Goal: Check status: Check status

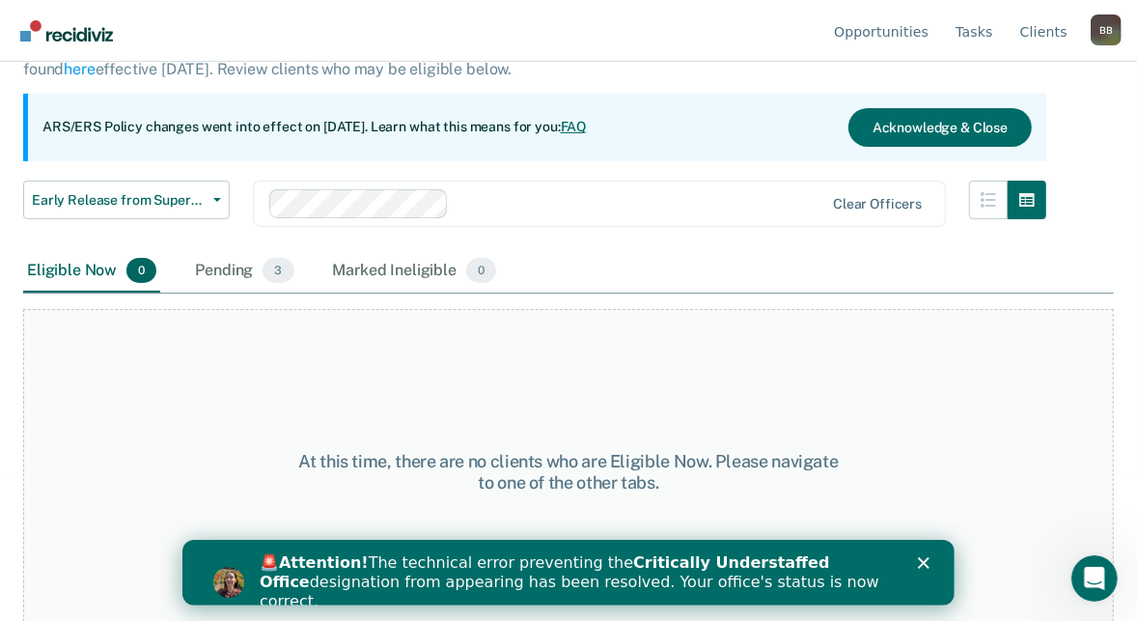
scroll to position [160, 0]
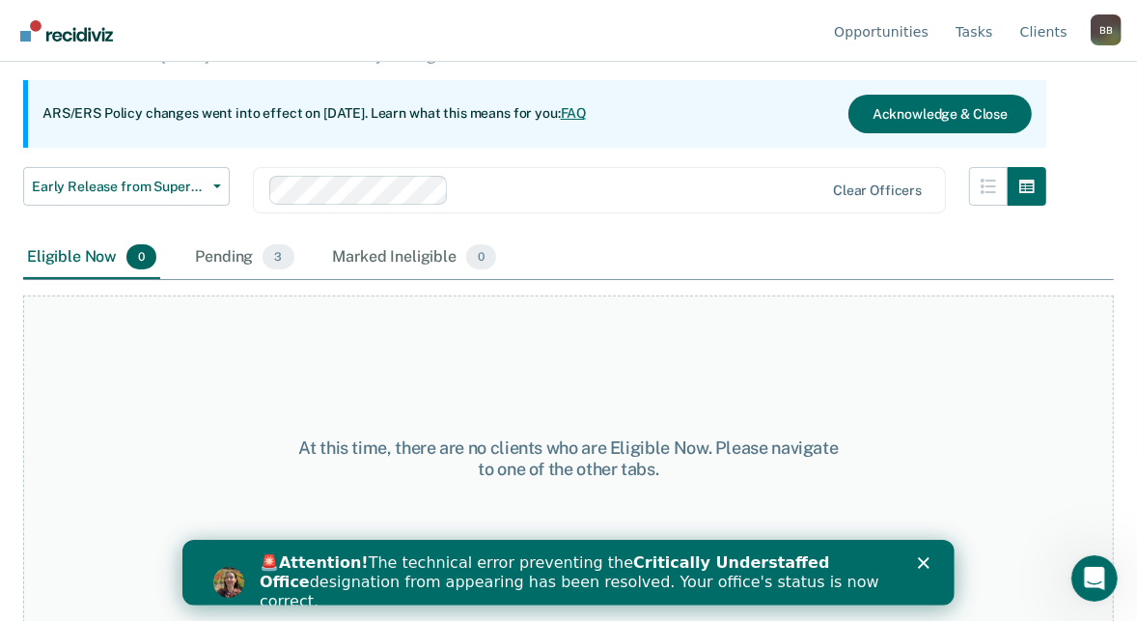
click at [655, 226] on div "Early Release from Supervision Early Release from Supervision Annual Report Sta…" at bounding box center [534, 201] width 1023 height 69
click at [229, 257] on div "Pending 3" at bounding box center [244, 257] width 106 height 42
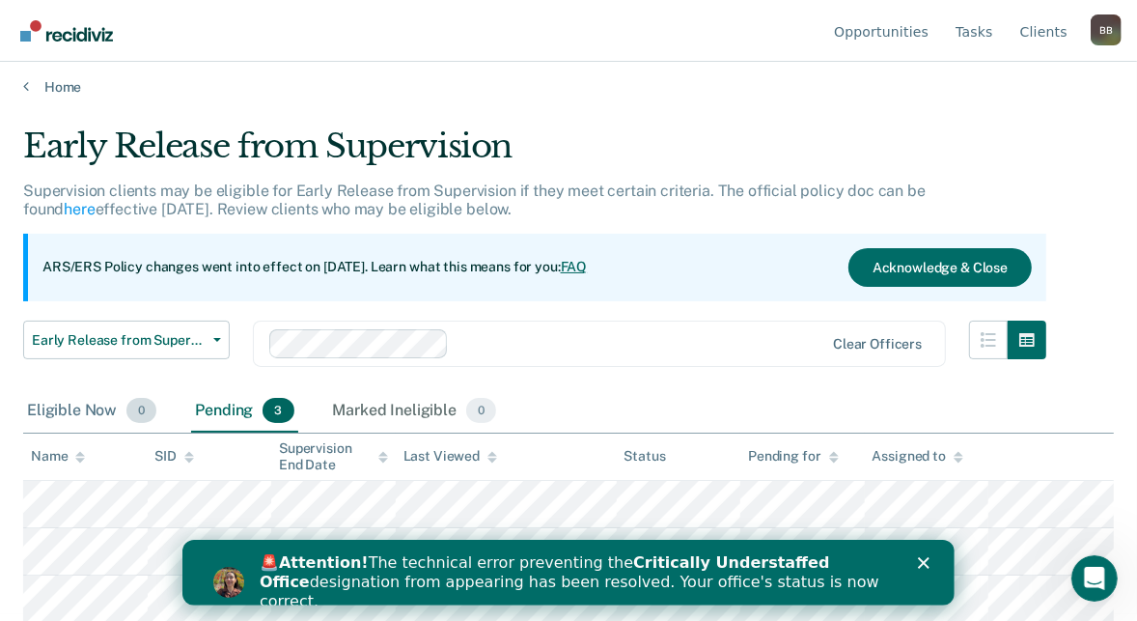
click at [83, 406] on div "Eligible Now 0" at bounding box center [91, 411] width 137 height 42
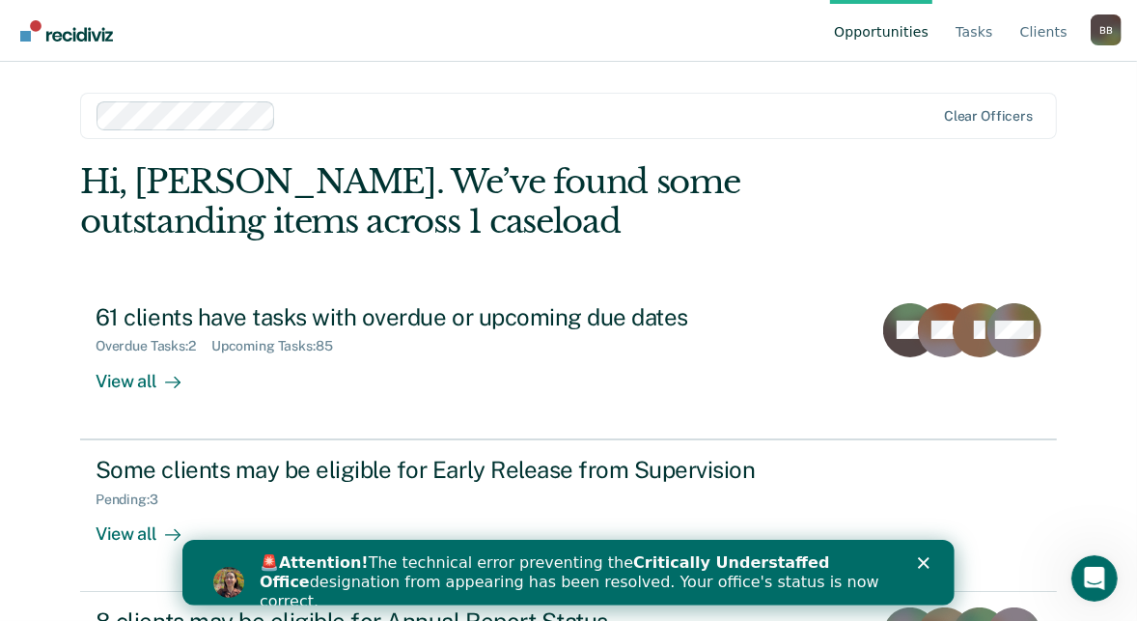
click at [920, 559] on polygon "Close" at bounding box center [923, 562] width 12 height 12
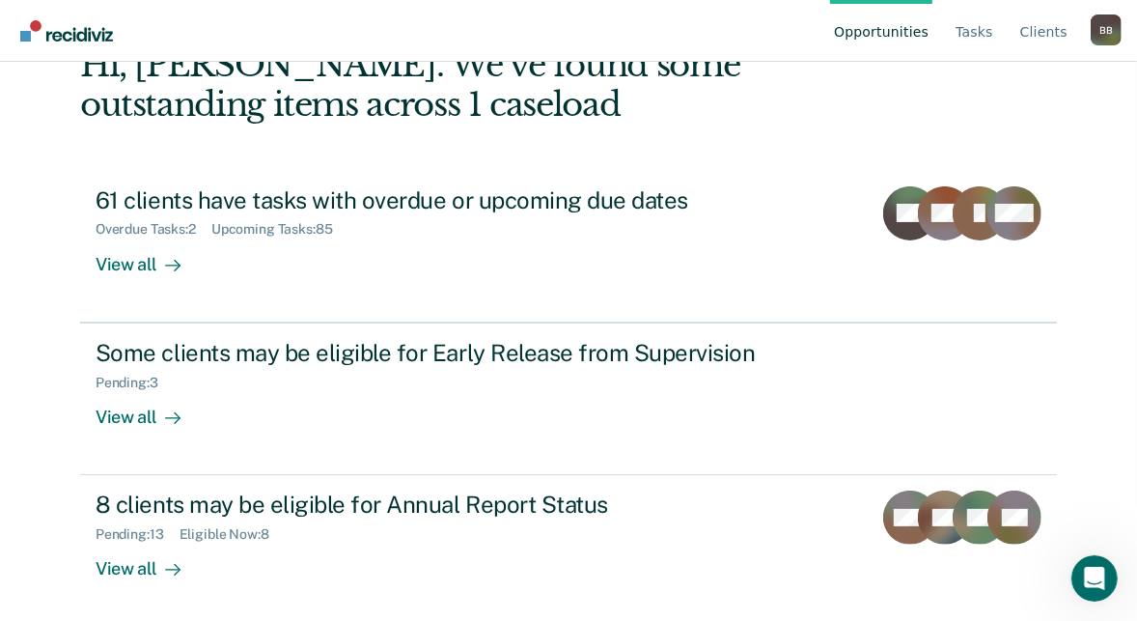
scroll to position [121, 0]
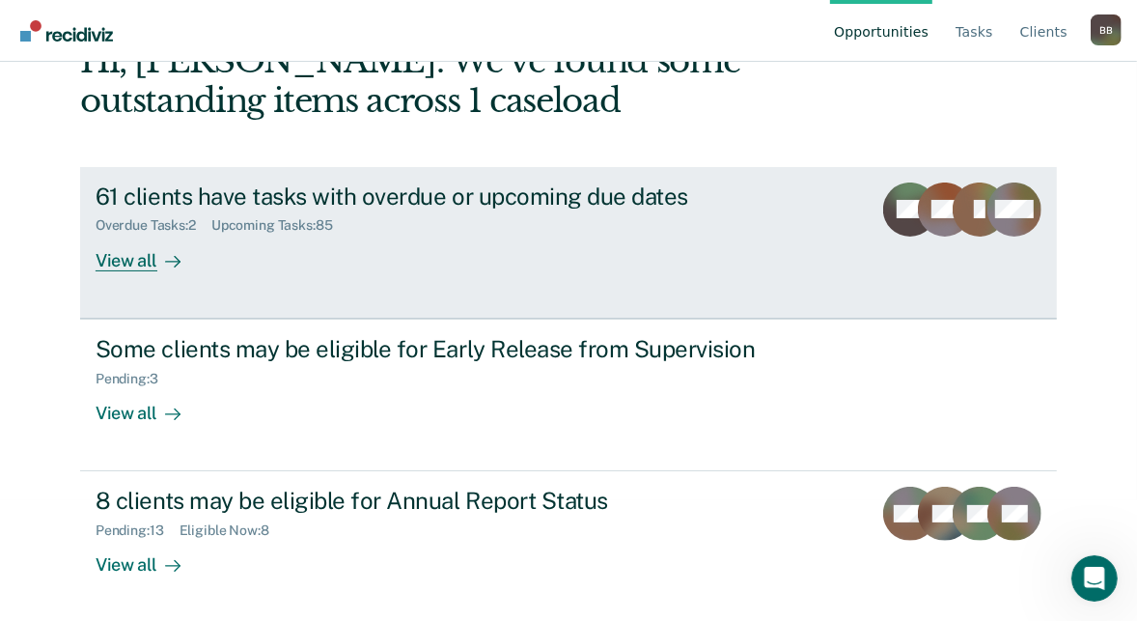
click at [453, 224] on div "Overdue Tasks : 2 Upcoming Tasks : 85" at bounding box center [435, 221] width 678 height 24
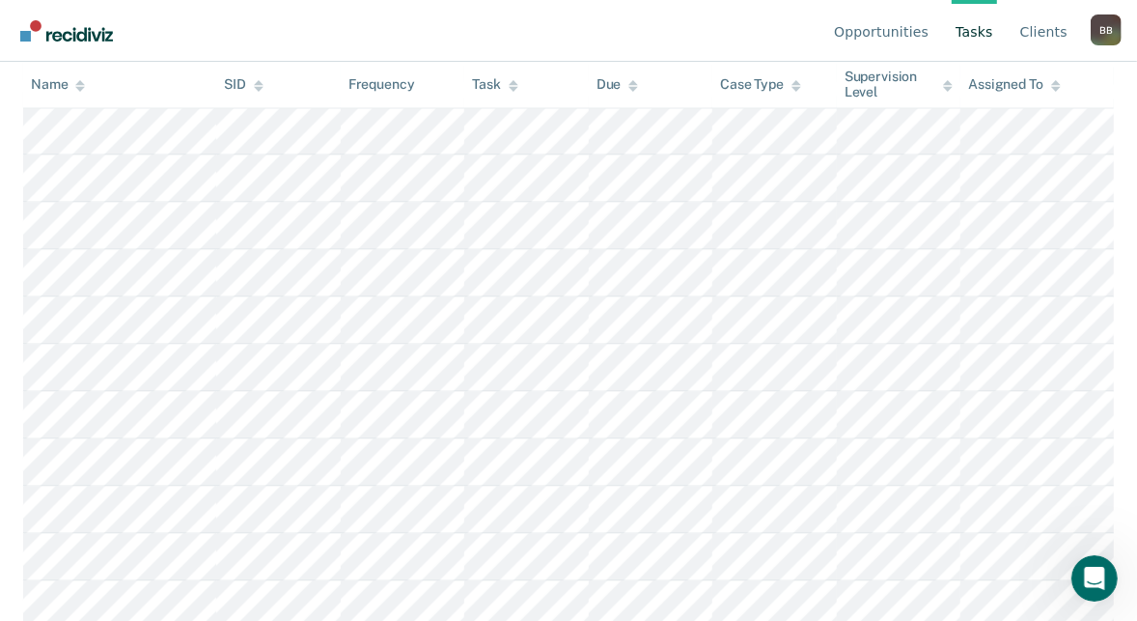
scroll to position [2304, 0]
click at [500, 84] on div "Task" at bounding box center [494, 85] width 45 height 16
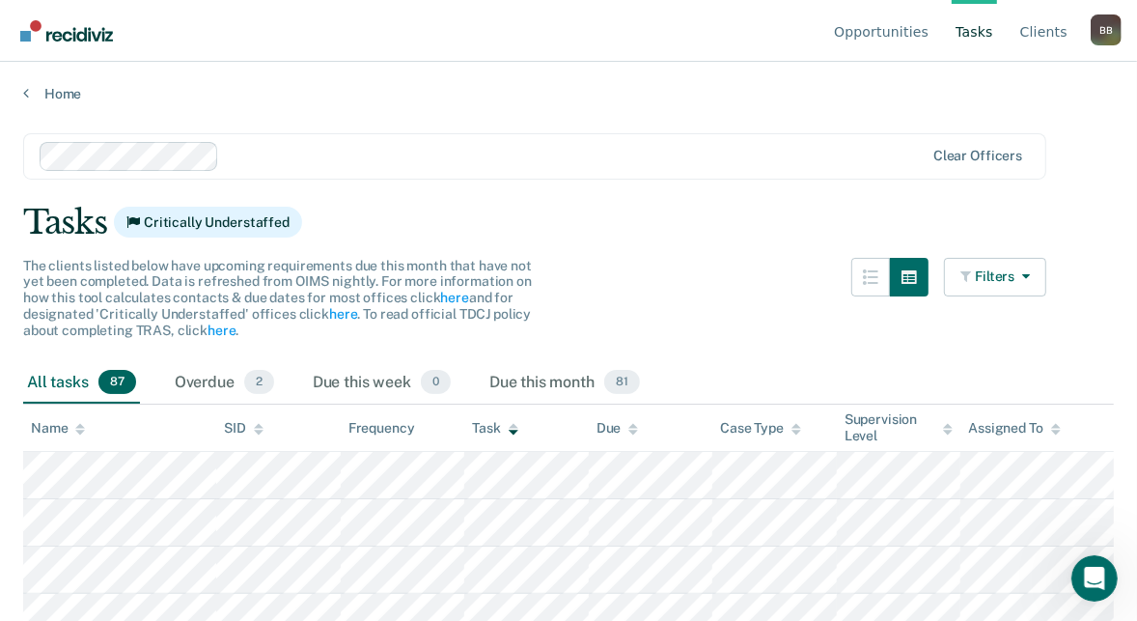
click at [514, 435] on th "Task" at bounding box center [526, 427] width 124 height 47
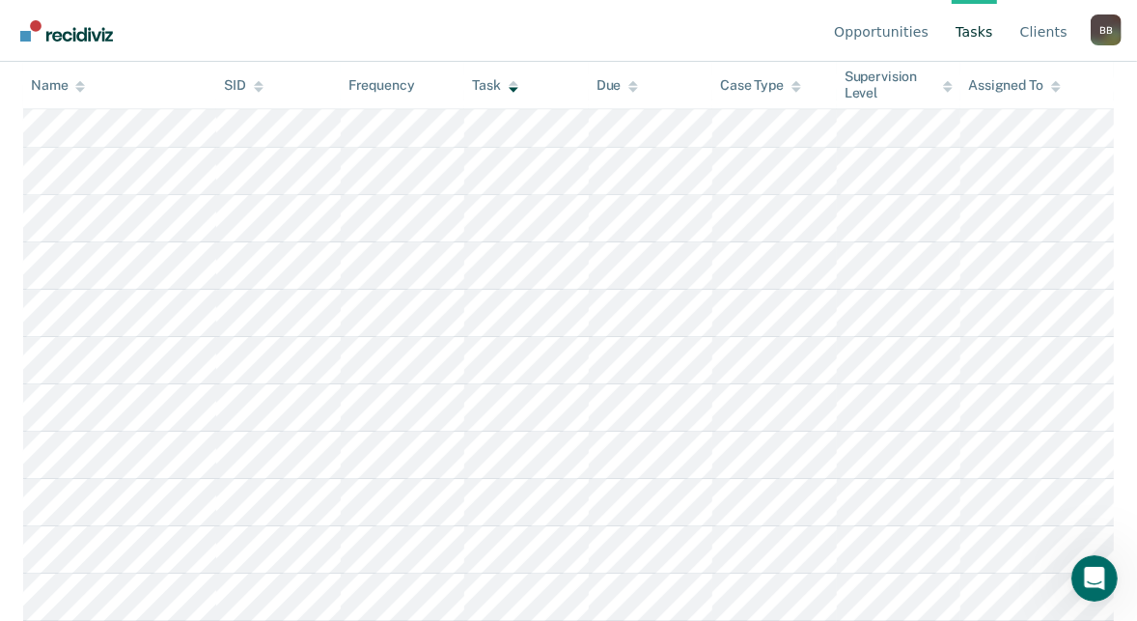
scroll to position [4238, 0]
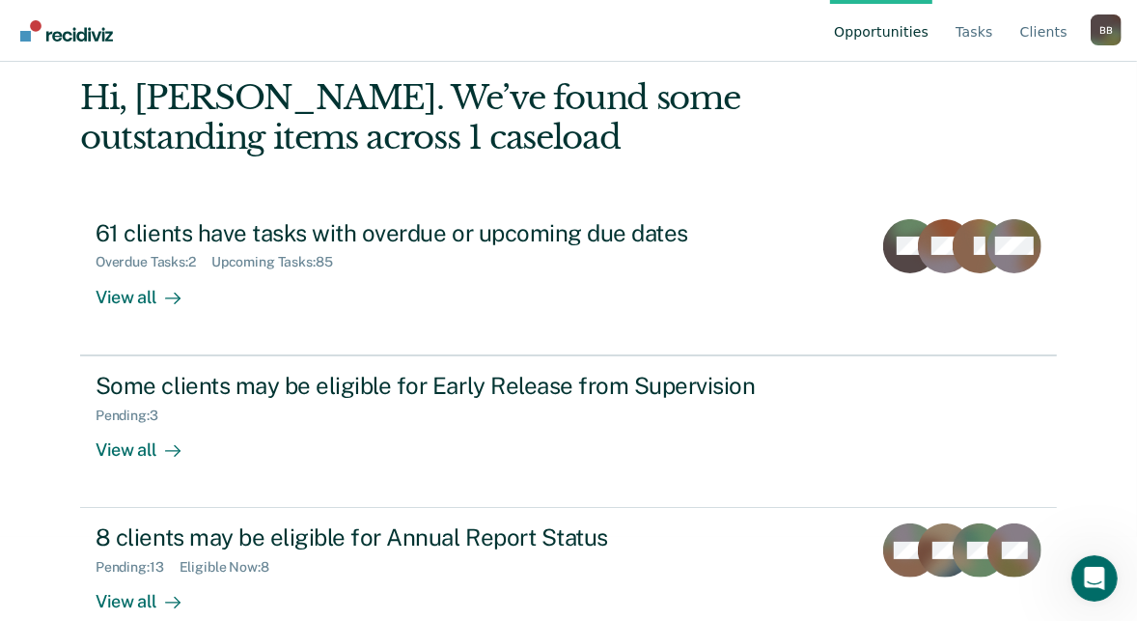
scroll to position [121, 0]
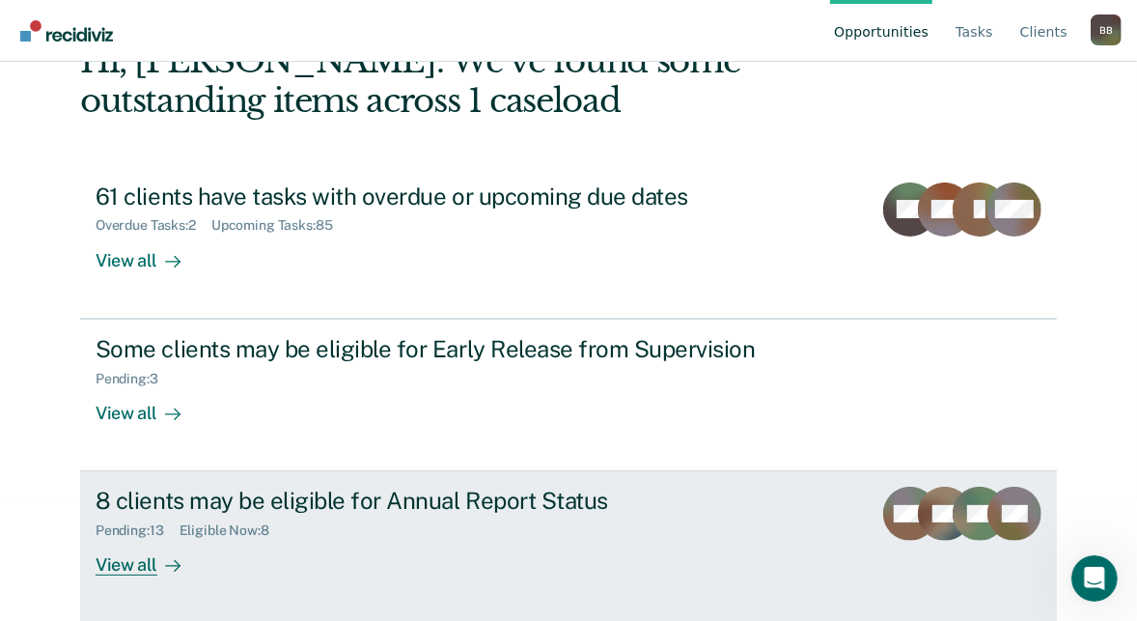
click at [136, 567] on div "View all" at bounding box center [150, 558] width 108 height 38
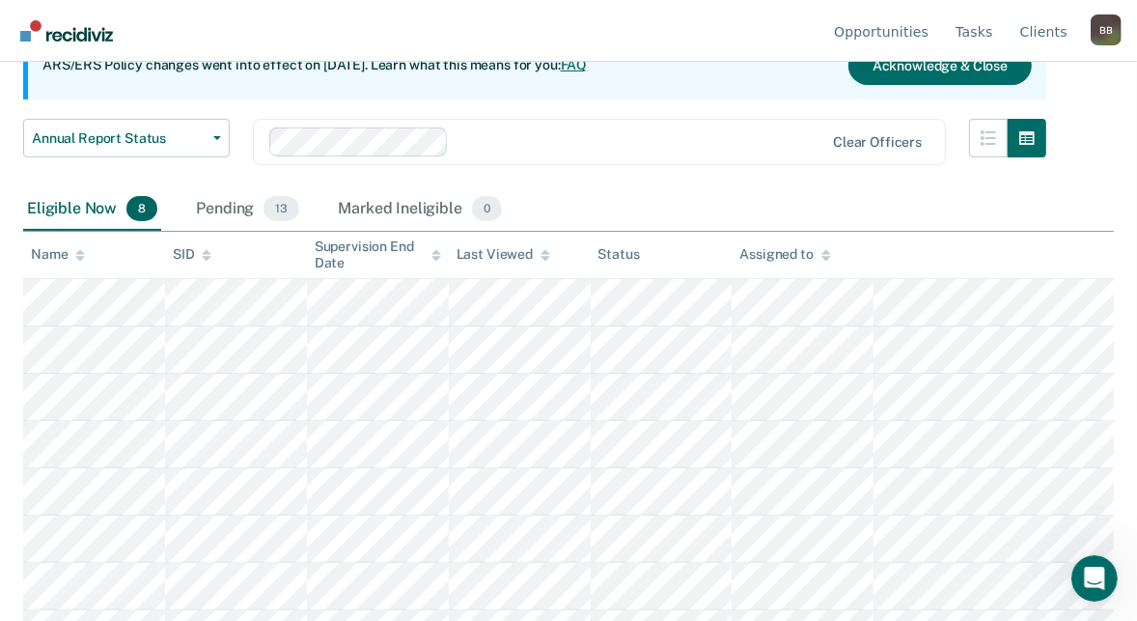
scroll to position [243, 0]
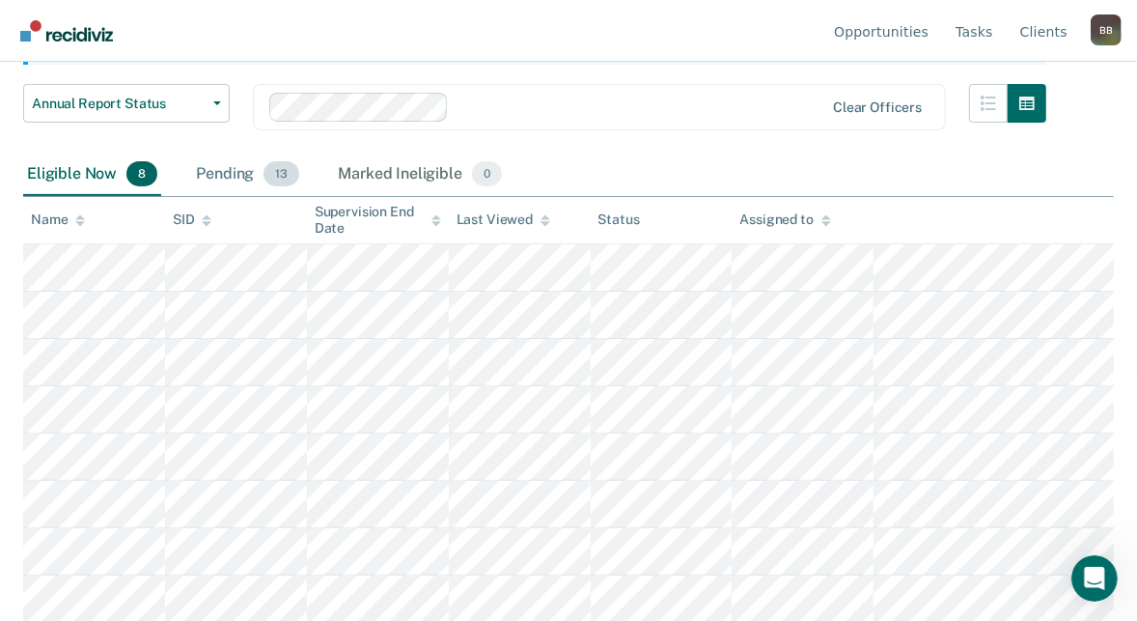
click at [223, 173] on div "Pending 13" at bounding box center [247, 174] width 111 height 42
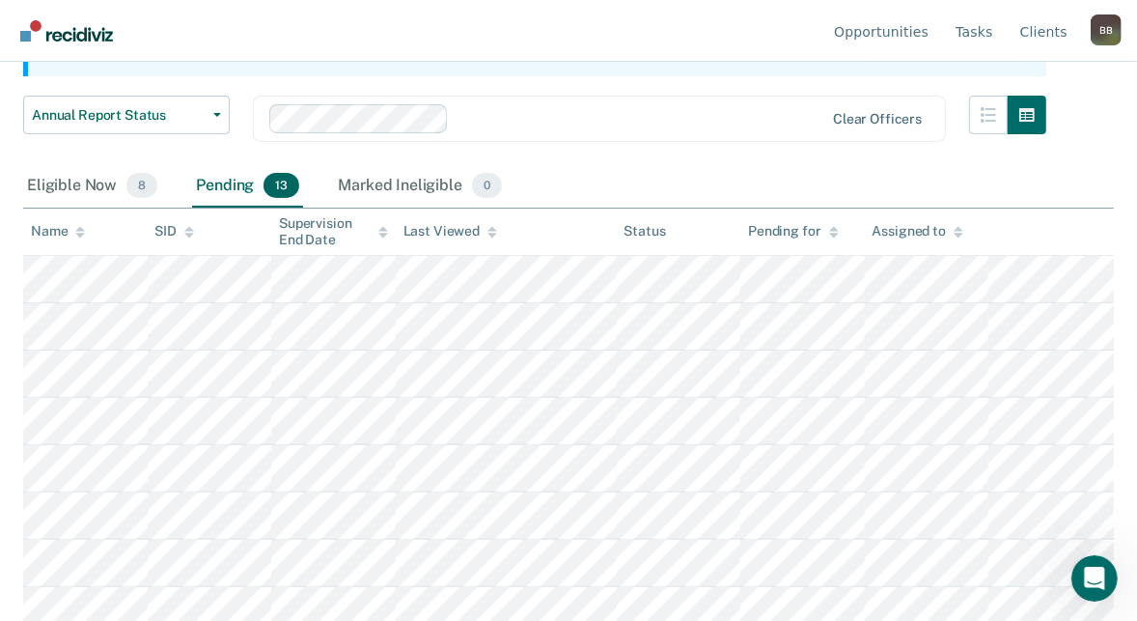
scroll to position [230, 0]
click at [81, 175] on div "Eligible Now 8" at bounding box center [92, 188] width 138 height 42
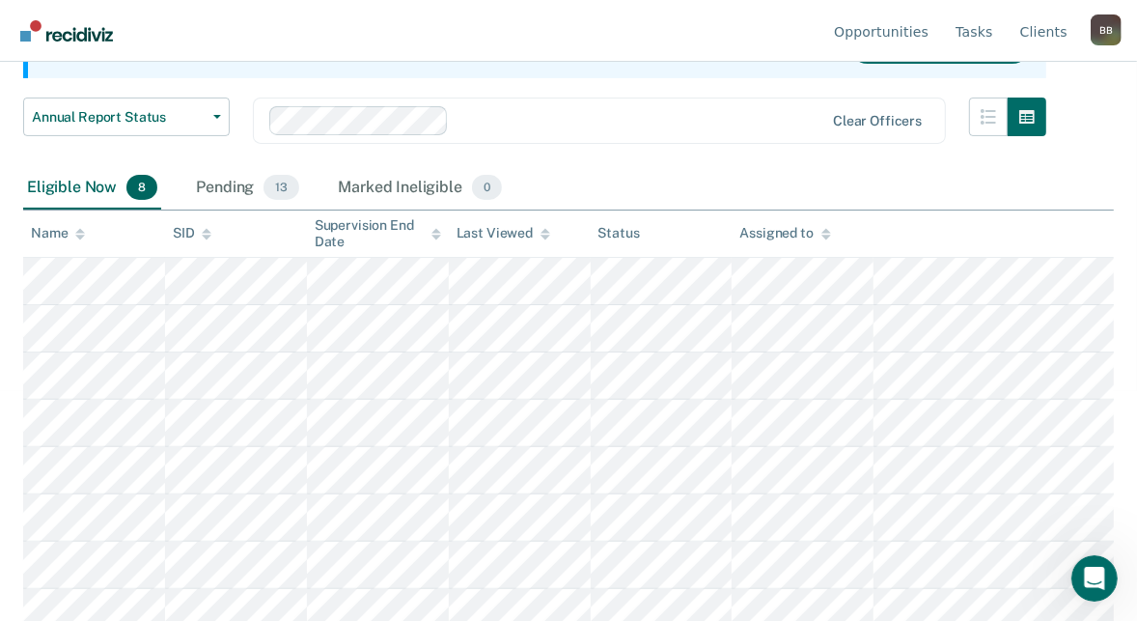
scroll to position [243, 0]
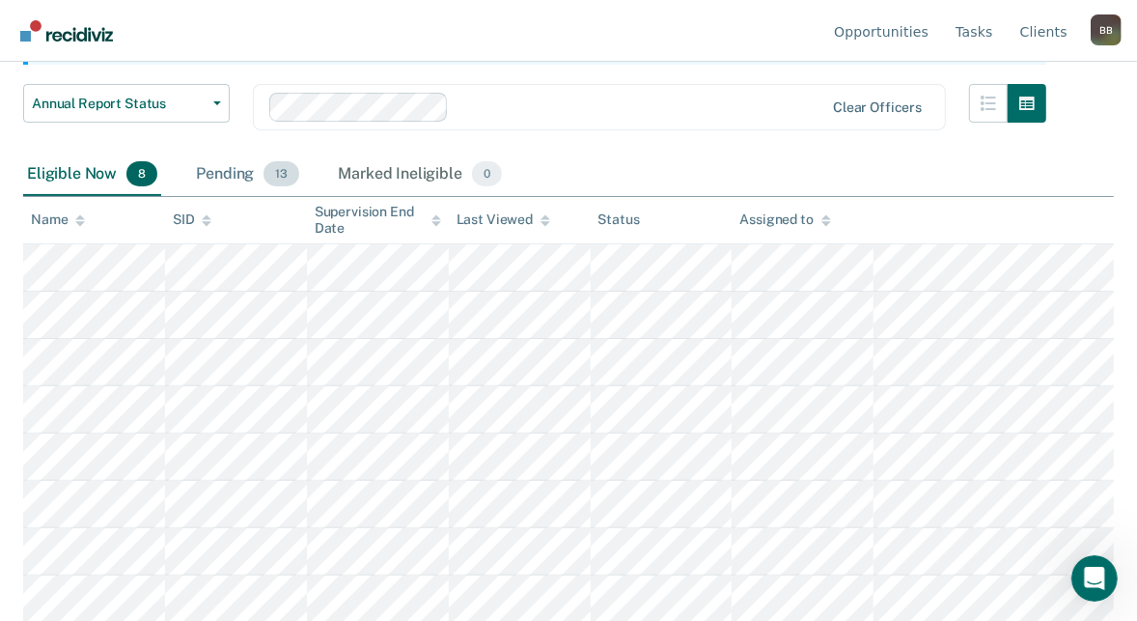
click at [215, 178] on div "Pending 13" at bounding box center [247, 174] width 111 height 42
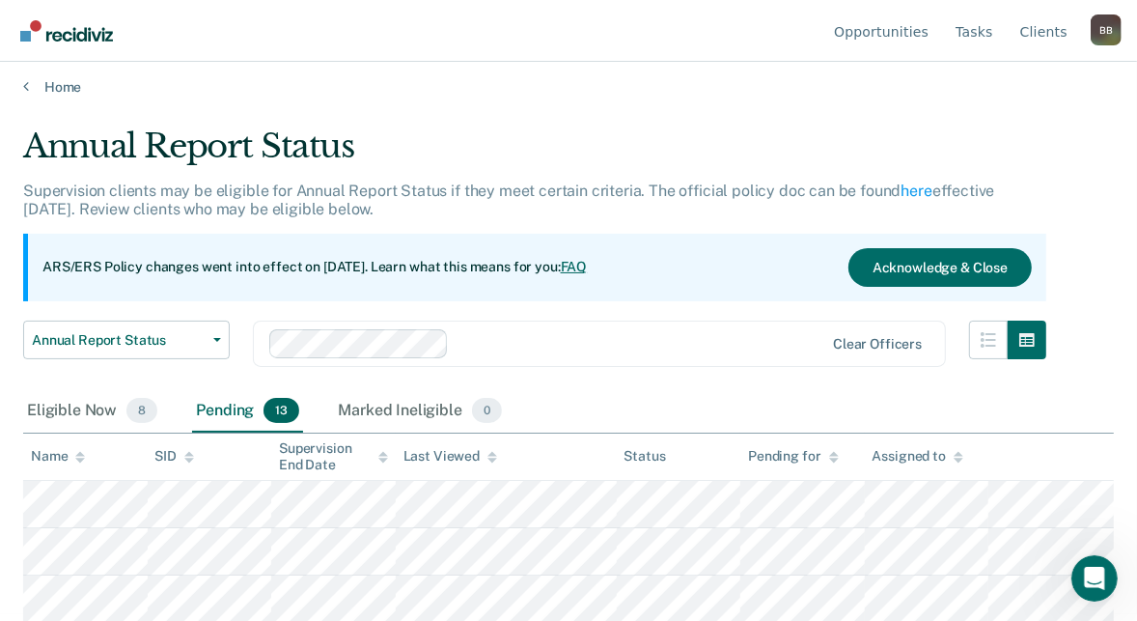
scroll to position [0, 0]
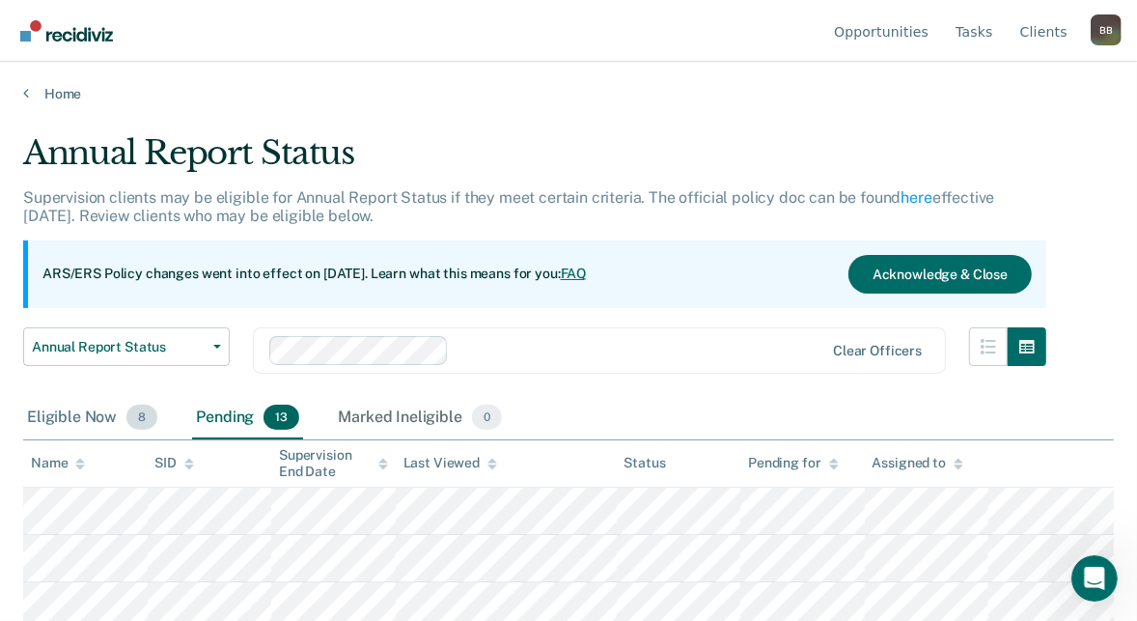
click at [78, 406] on div "Eligible Now 8" at bounding box center [92, 418] width 138 height 42
